Goal: Task Accomplishment & Management: Use online tool/utility

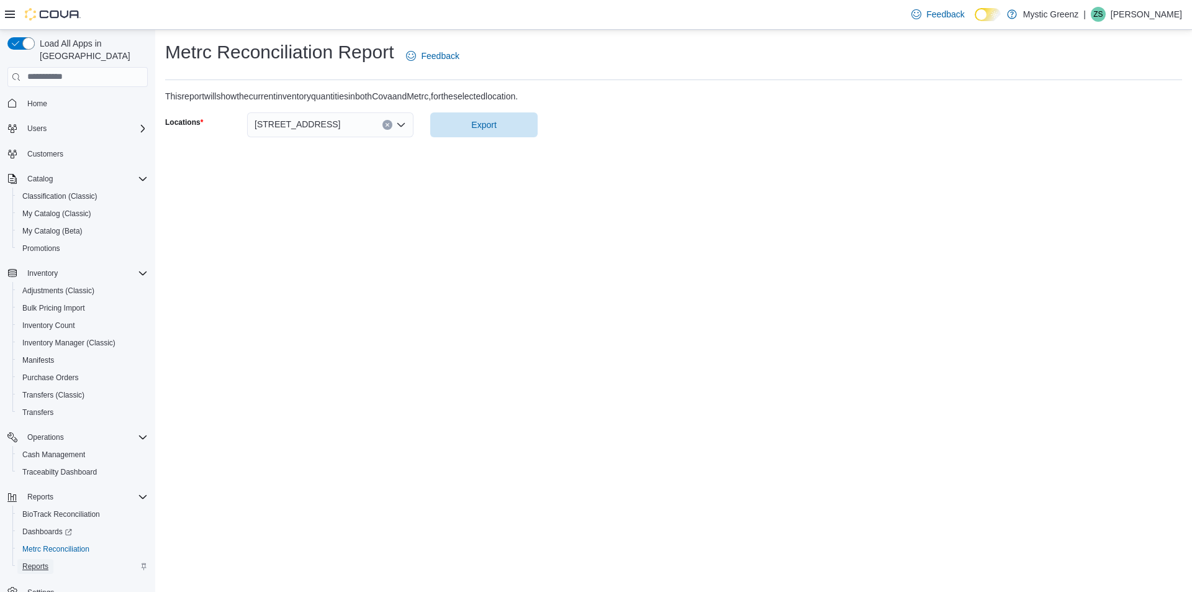
click at [34, 561] on span "Reports" at bounding box center [35, 566] width 26 height 10
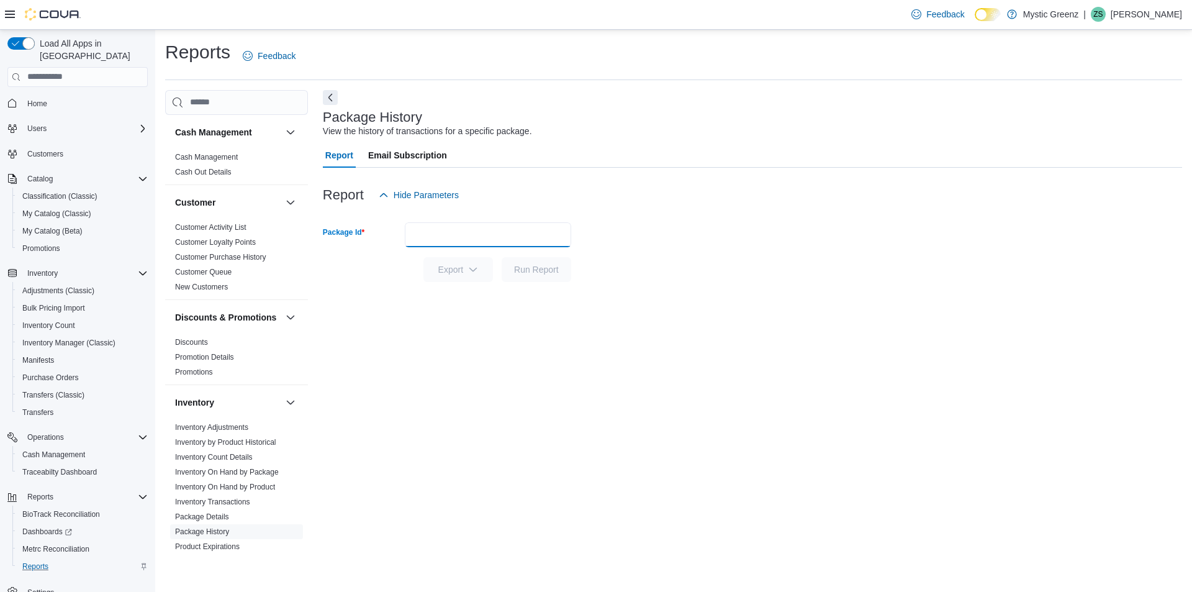
click at [446, 238] on input "Package Id" at bounding box center [488, 234] width 166 height 25
type input "**********"
click at [502, 257] on button "Run Report" at bounding box center [537, 269] width 70 height 25
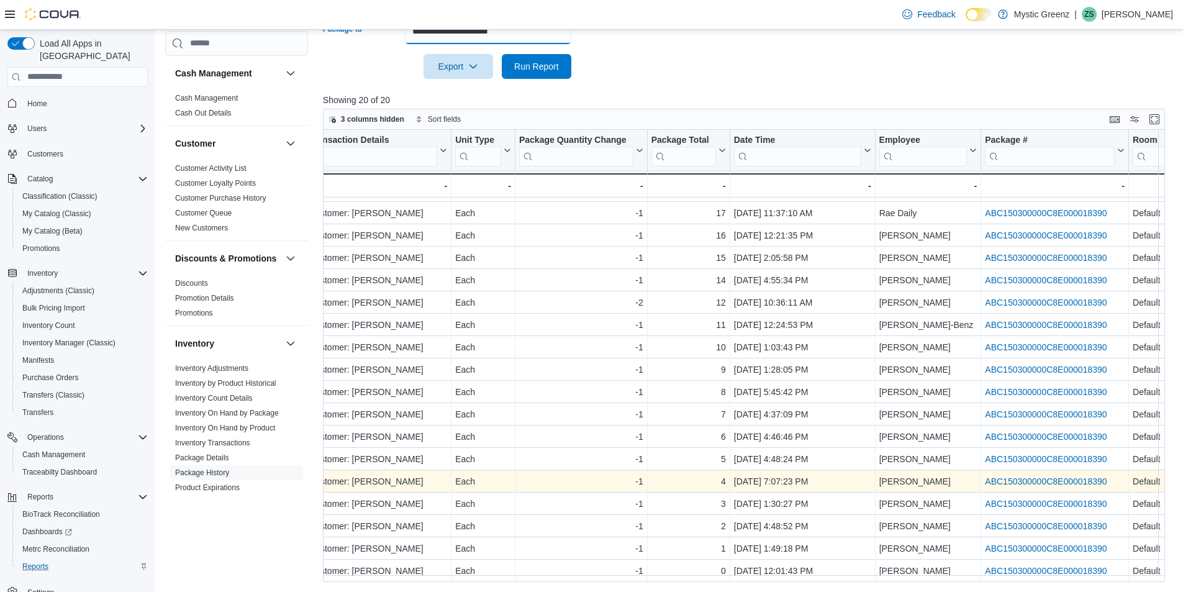
scroll to position [69, 644]
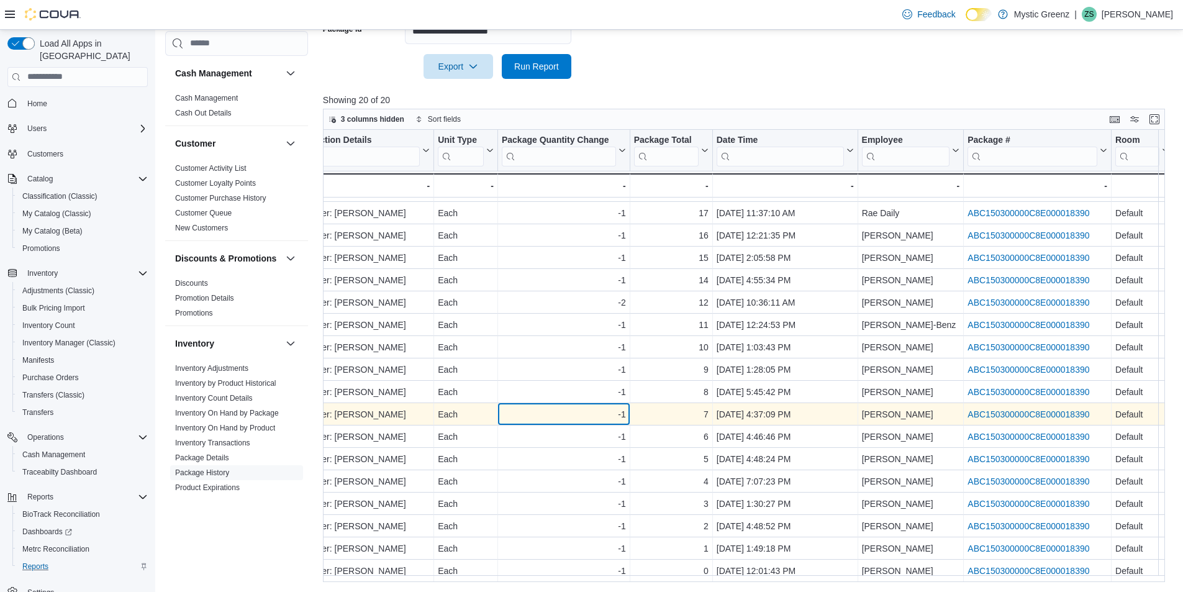
click at [510, 413] on div "-1" at bounding box center [564, 414] width 124 height 15
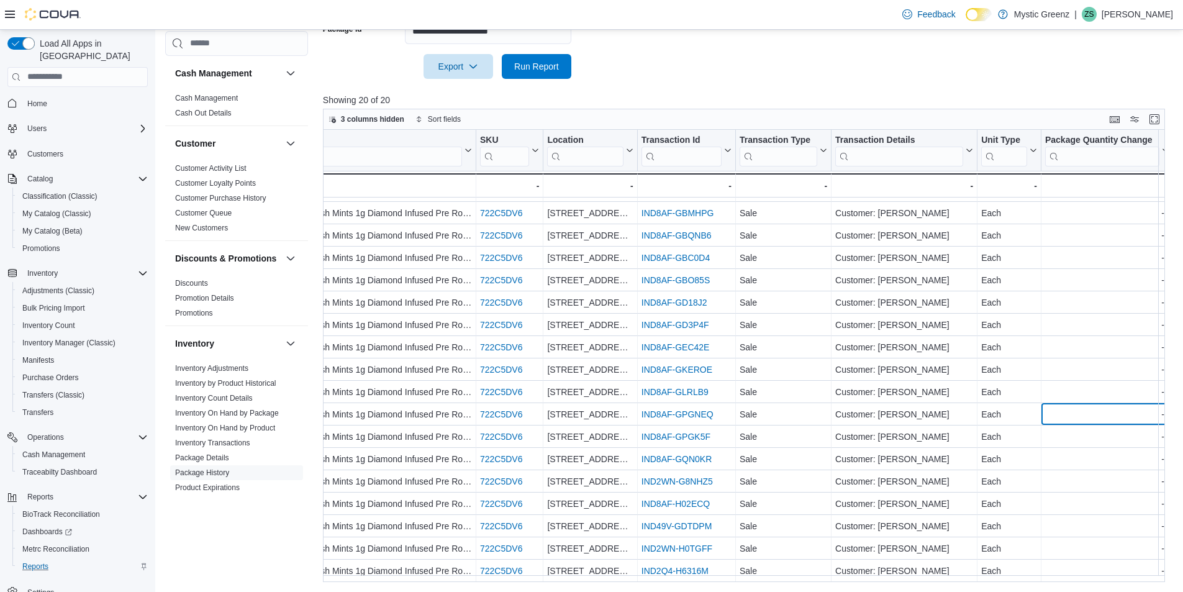
scroll to position [69, 94]
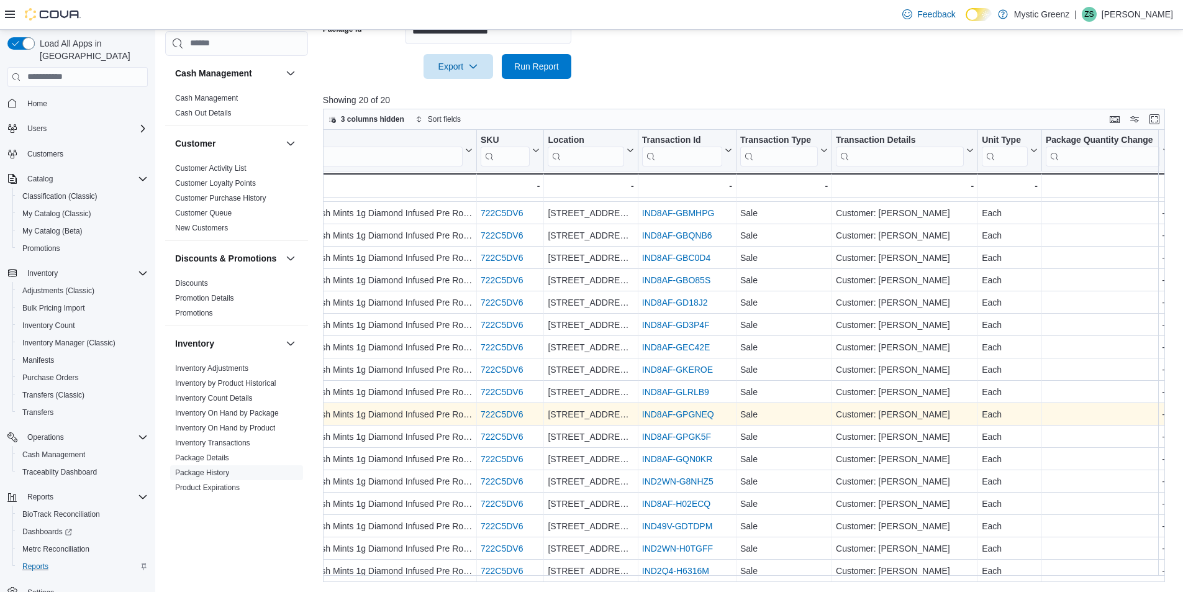
click at [691, 410] on link "IND8AF-GPGNEQ" at bounding box center [678, 414] width 72 height 10
